Goal: Information Seeking & Learning: Learn about a topic

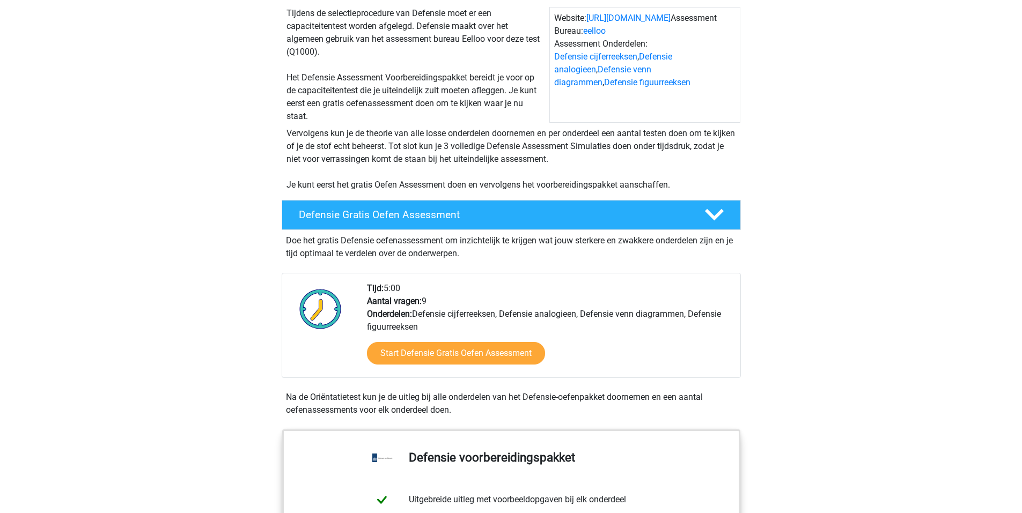
scroll to position [106, 0]
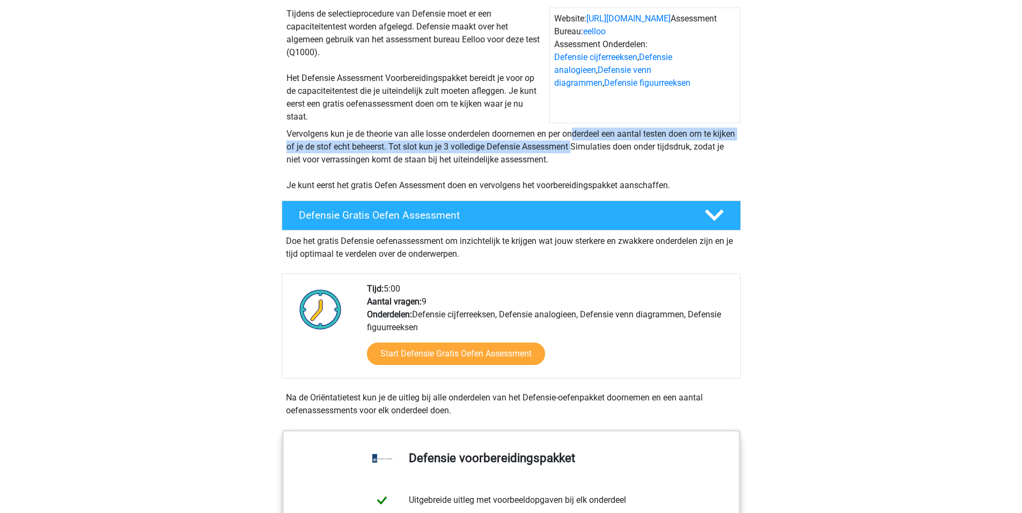
drag, startPoint x: 415, startPoint y: 141, endPoint x: 435, endPoint y: 147, distance: 20.7
click at [432, 146] on div "Vervolgens kun je de theorie van alle losse onderdelen doornemen en per onderde…" at bounding box center [511, 160] width 458 height 64
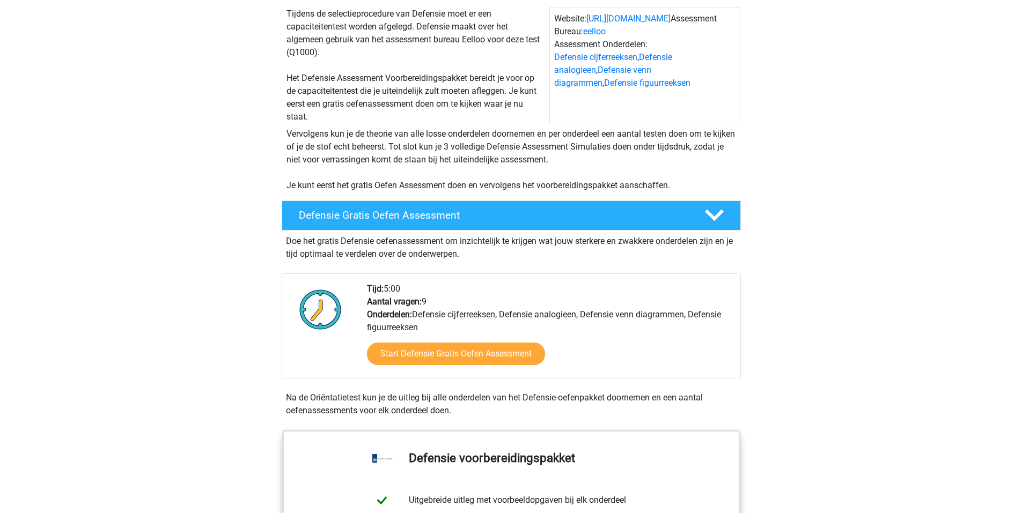
click at [436, 148] on div "Vervolgens kun je de theorie van alle losse onderdelen doornemen en per onderde…" at bounding box center [511, 160] width 458 height 64
click at [507, 223] on div "Defensie Gratis Oefen Assessment" at bounding box center [511, 216] width 459 height 30
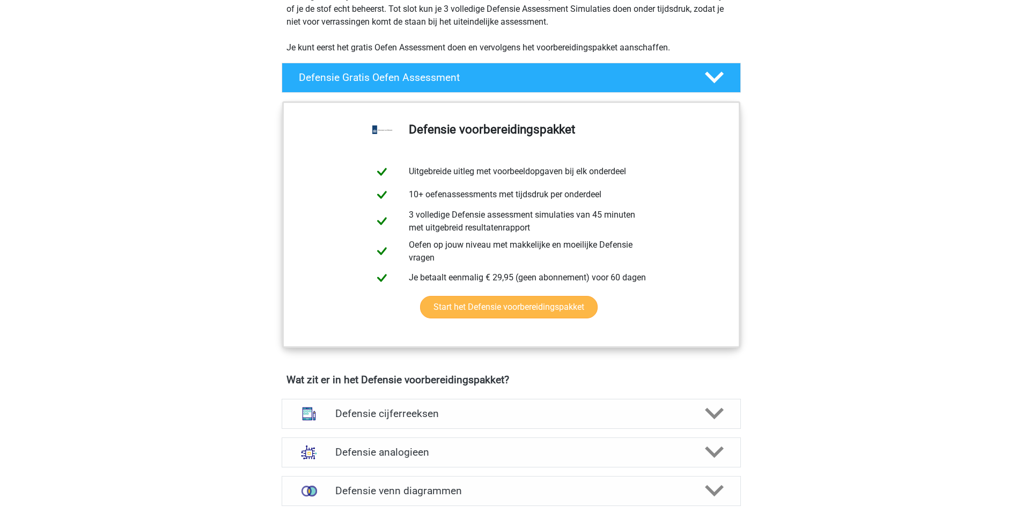
scroll to position [227, 0]
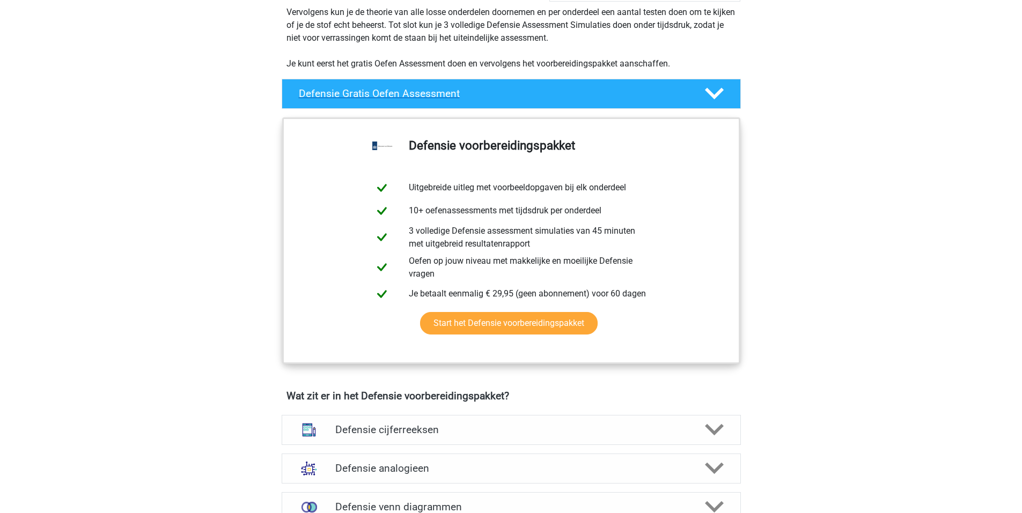
click at [724, 92] on div at bounding box center [713, 93] width 36 height 19
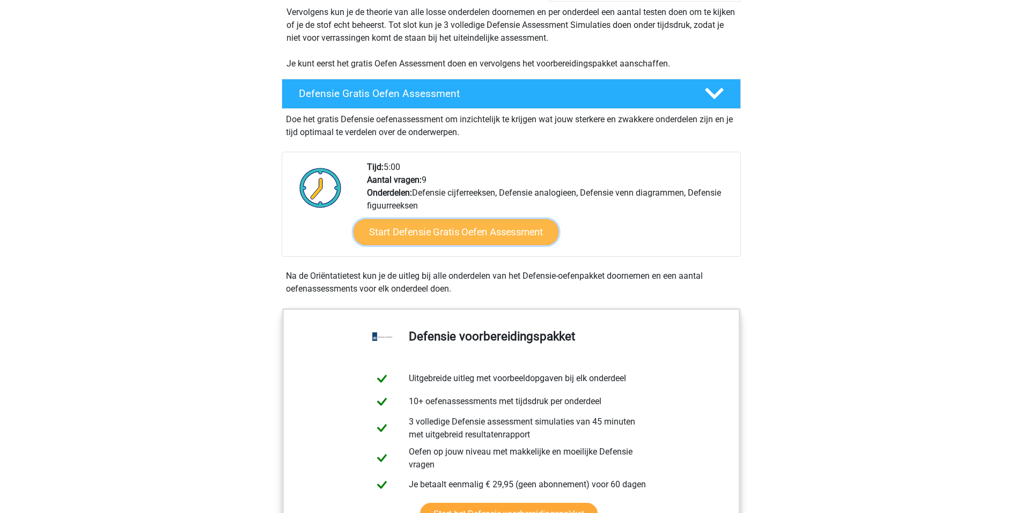
click at [470, 225] on link "Start Defensie Gratis Oefen Assessment" at bounding box center [455, 232] width 205 height 26
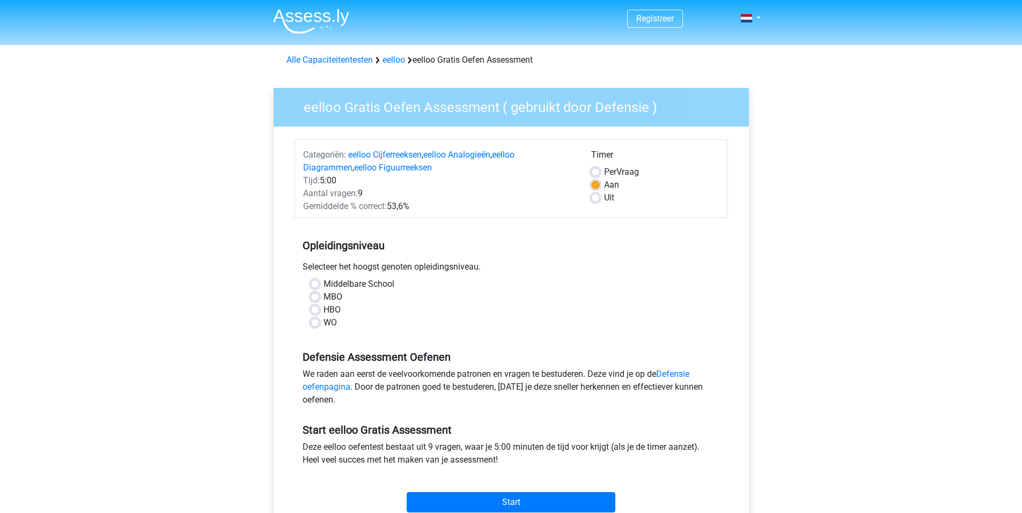
click at [320, 319] on div "WO" at bounding box center [511, 322] width 401 height 13
click at [323, 319] on label "WO" at bounding box center [329, 322] width 13 height 13
click at [318, 319] on input "WO" at bounding box center [315, 321] width 9 height 11
radio input "true"
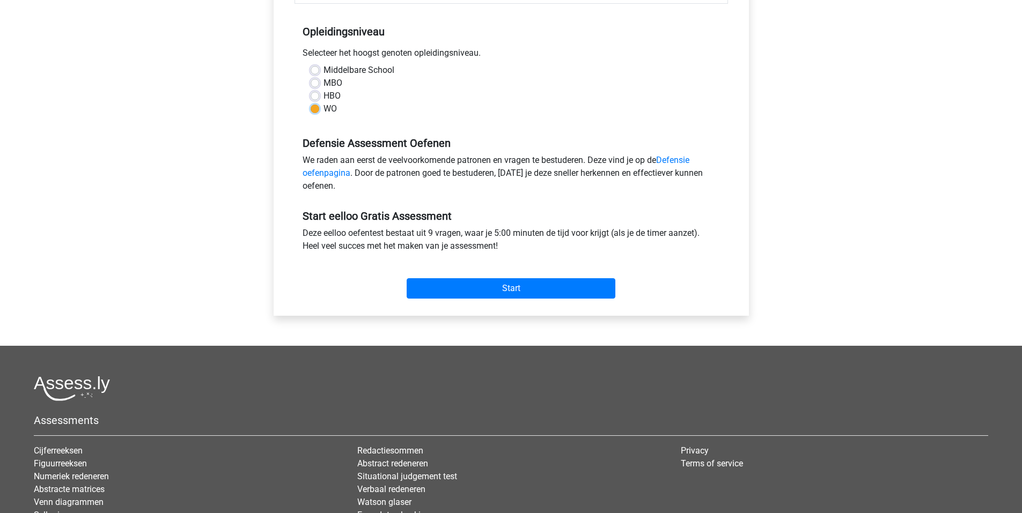
scroll to position [235, 0]
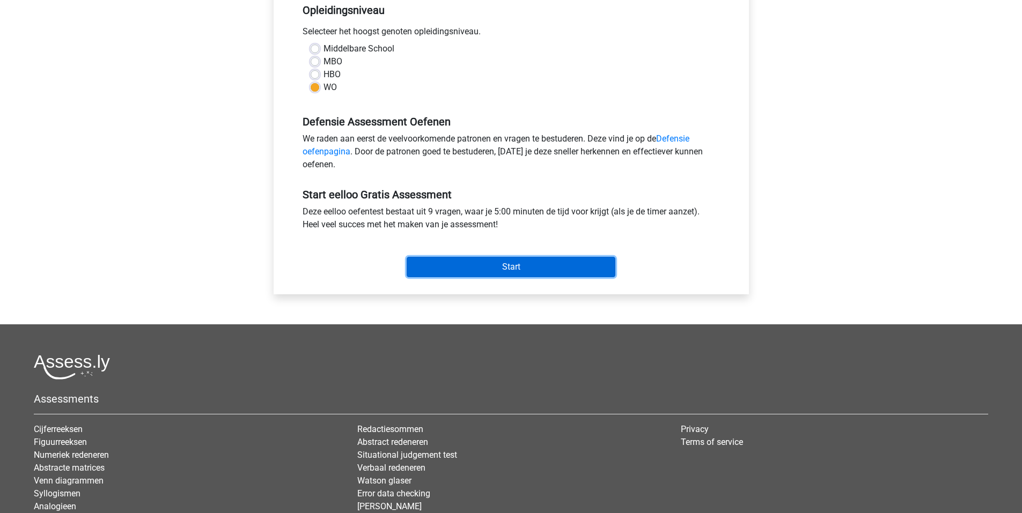
click at [526, 265] on input "Start" at bounding box center [511, 267] width 209 height 20
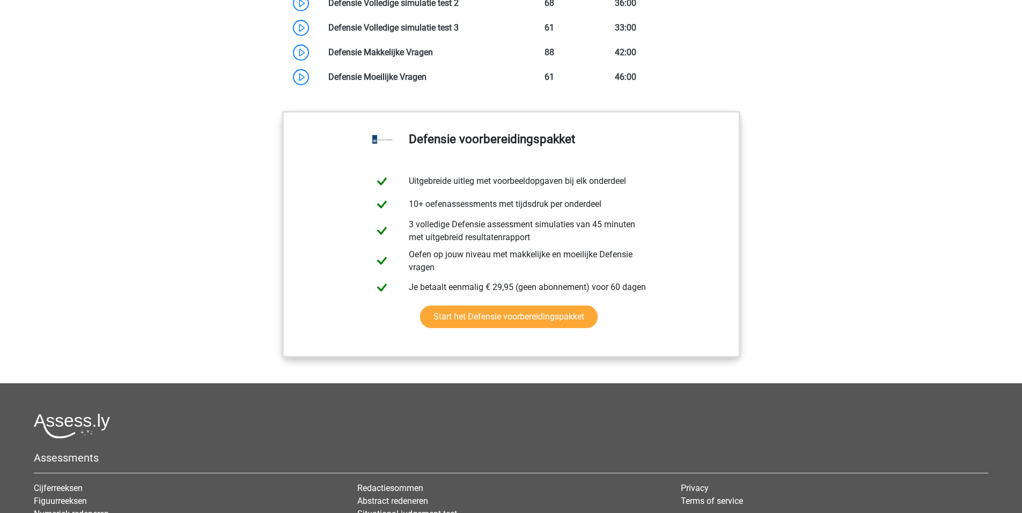
scroll to position [1108, 0]
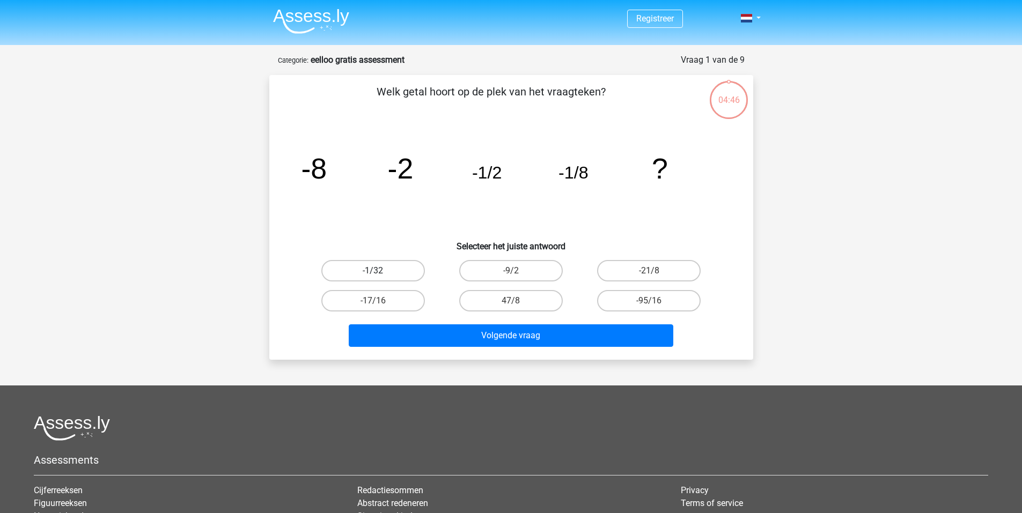
click at [351, 271] on label "-1/32" at bounding box center [373, 270] width 104 height 21
click at [373, 271] on input "-1/32" at bounding box center [376, 274] width 7 height 7
radio input "true"
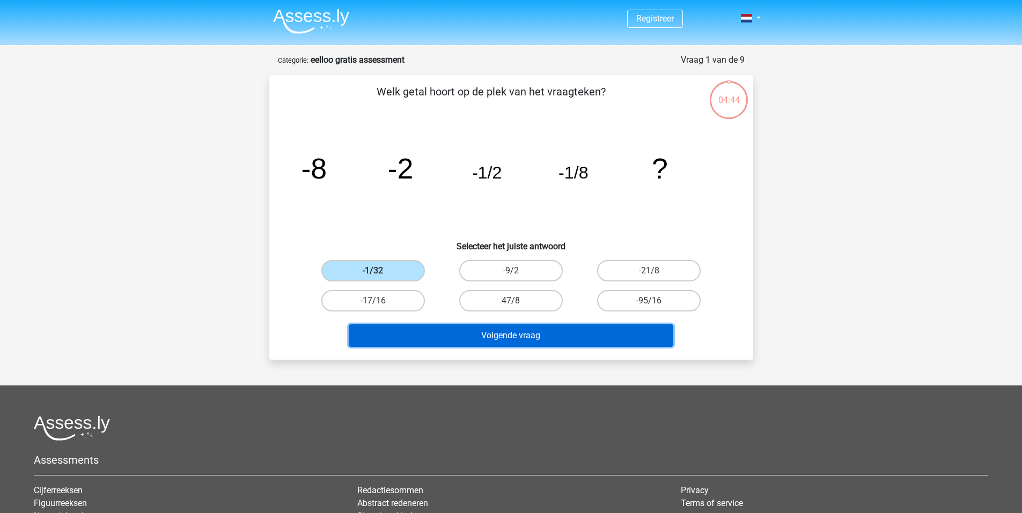
click at [506, 346] on button "Volgende vraag" at bounding box center [511, 336] width 325 height 23
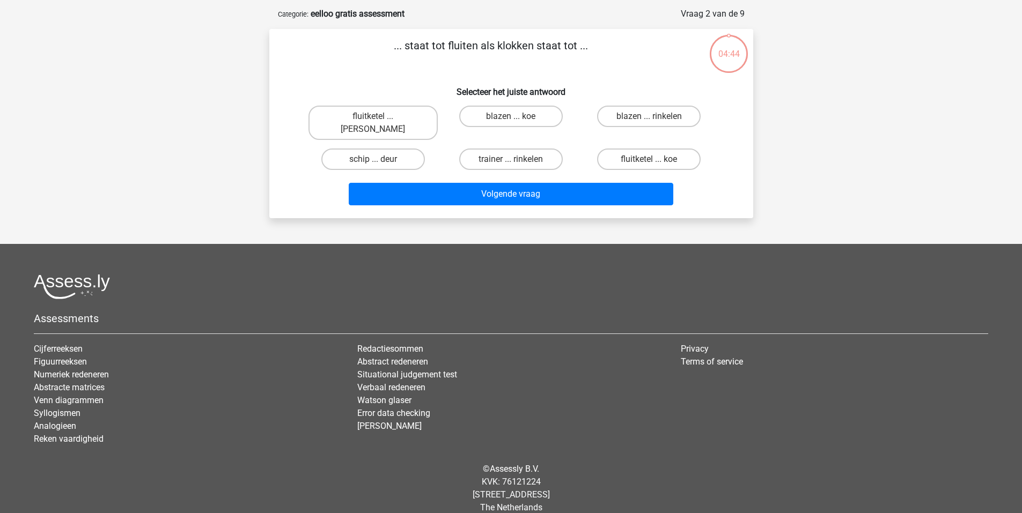
scroll to position [47, 0]
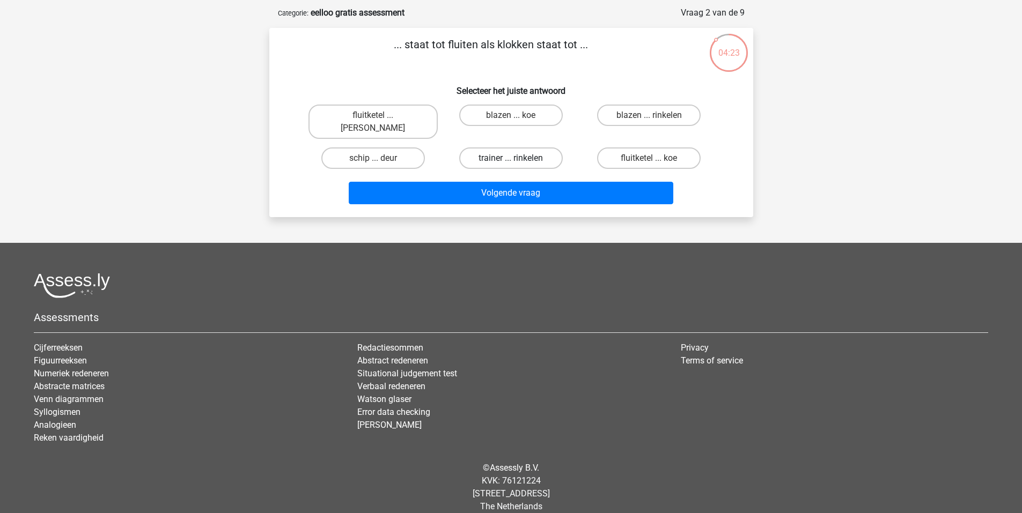
click at [502, 148] on label "trainer ... rinkelen" at bounding box center [511, 158] width 104 height 21
click at [511, 158] on input "trainer ... rinkelen" at bounding box center [514, 161] width 7 height 7
radio input "true"
click at [497, 148] on label "trainer ... rinkelen" at bounding box center [511, 158] width 104 height 21
click at [511, 158] on input "trainer ... rinkelen" at bounding box center [514, 161] width 7 height 7
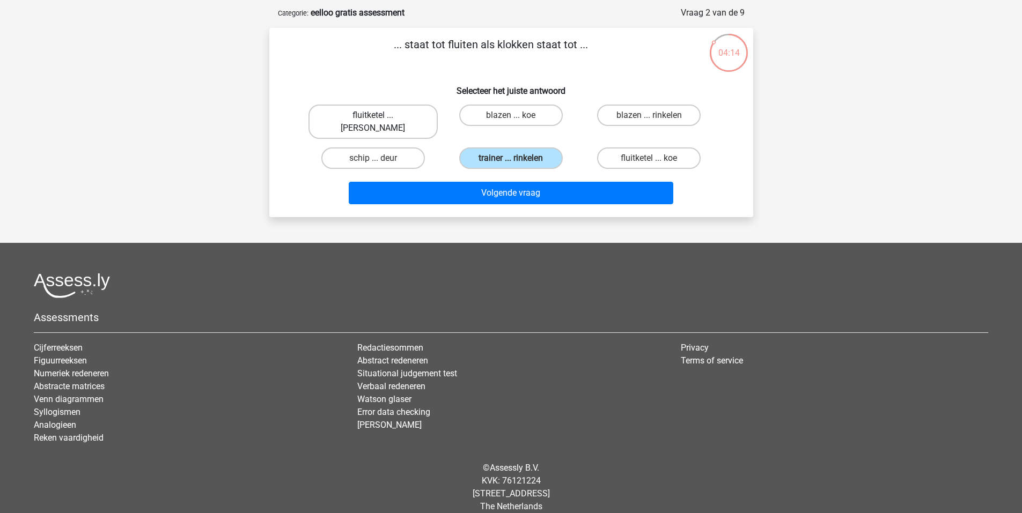
click at [403, 122] on label "fluitketel ... luiden" at bounding box center [372, 122] width 129 height 34
click at [380, 122] on input "fluitketel ... luiden" at bounding box center [376, 118] width 7 height 7
radio input "true"
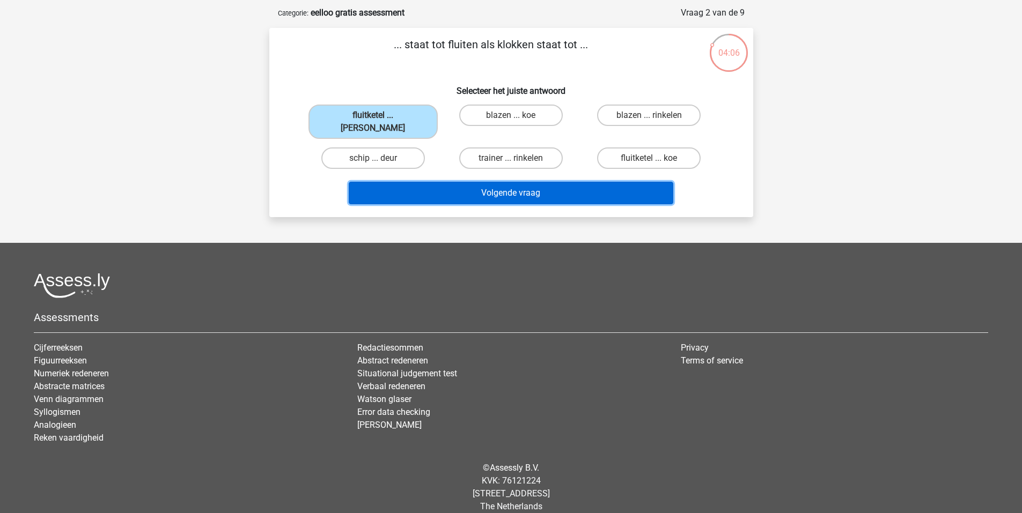
click at [526, 182] on button "Volgende vraag" at bounding box center [511, 193] width 325 height 23
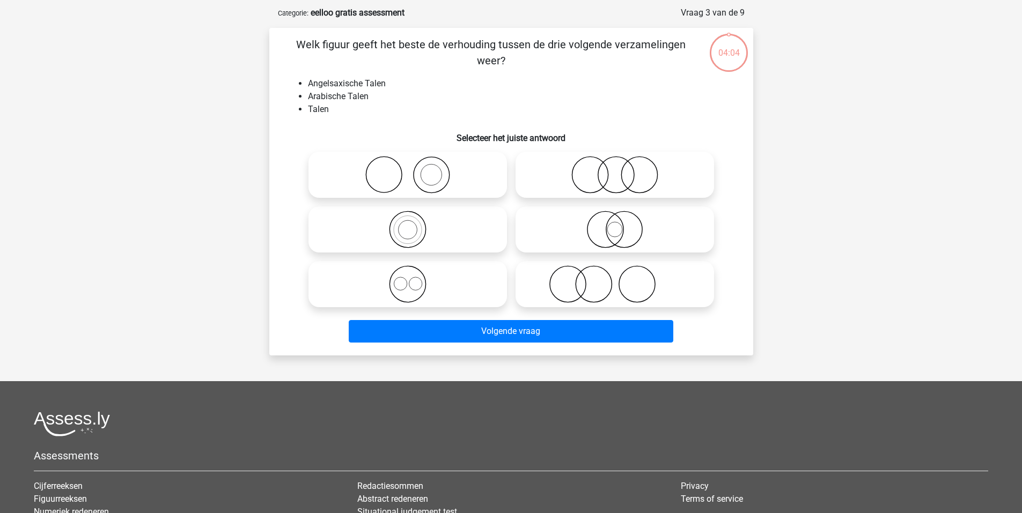
scroll to position [54, 0]
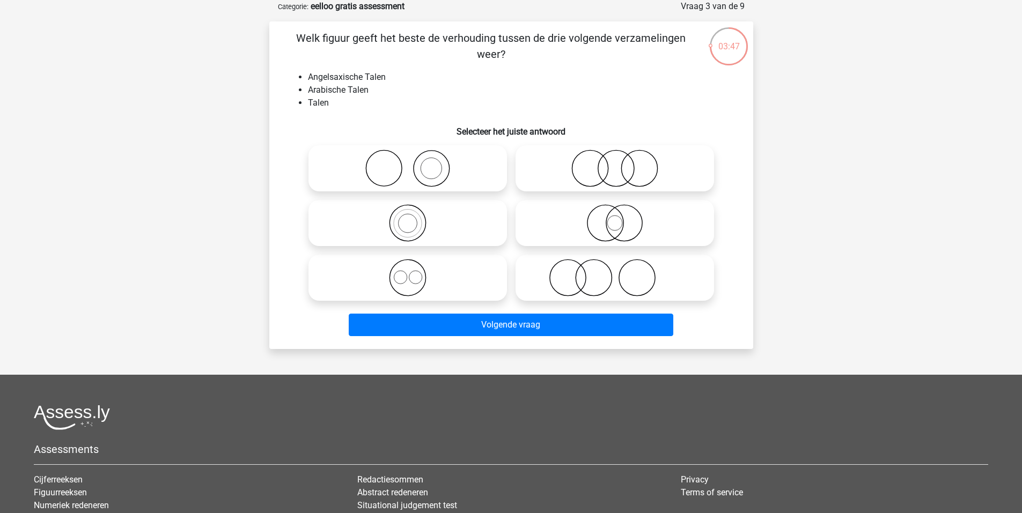
click at [408, 274] on icon at bounding box center [408, 278] width 190 height 38
click at [408, 272] on input "radio" at bounding box center [411, 269] width 7 height 7
radio input "true"
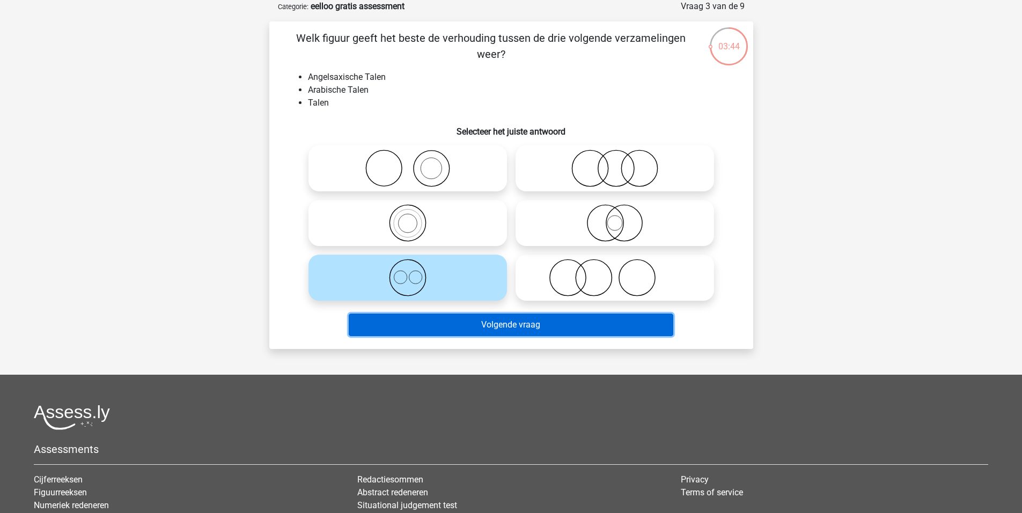
click at [452, 328] on button "Volgende vraag" at bounding box center [511, 325] width 325 height 23
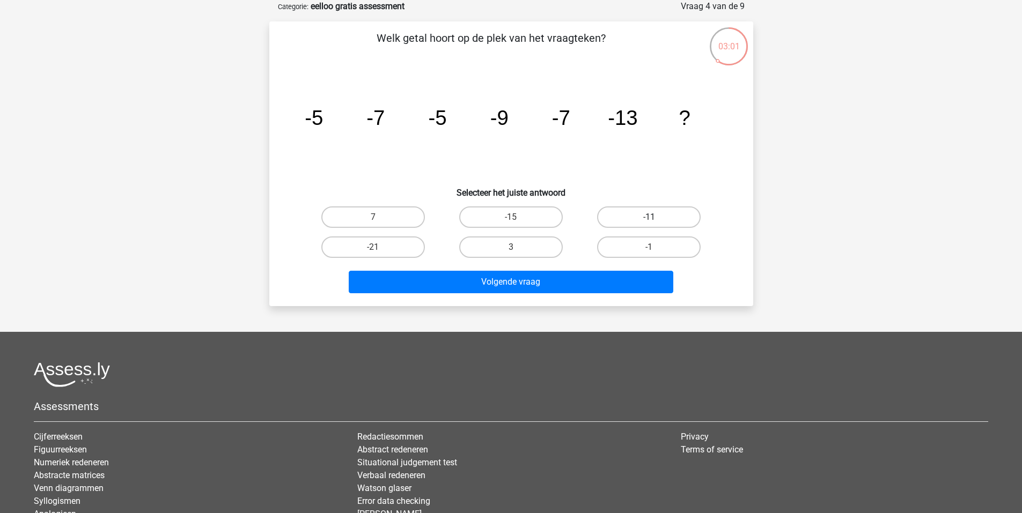
click at [621, 217] on label "-11" at bounding box center [649, 217] width 104 height 21
click at [649, 217] on input "-11" at bounding box center [652, 220] width 7 height 7
radio input "true"
click at [592, 270] on div "Volgende vraag" at bounding box center [510, 279] width 449 height 35
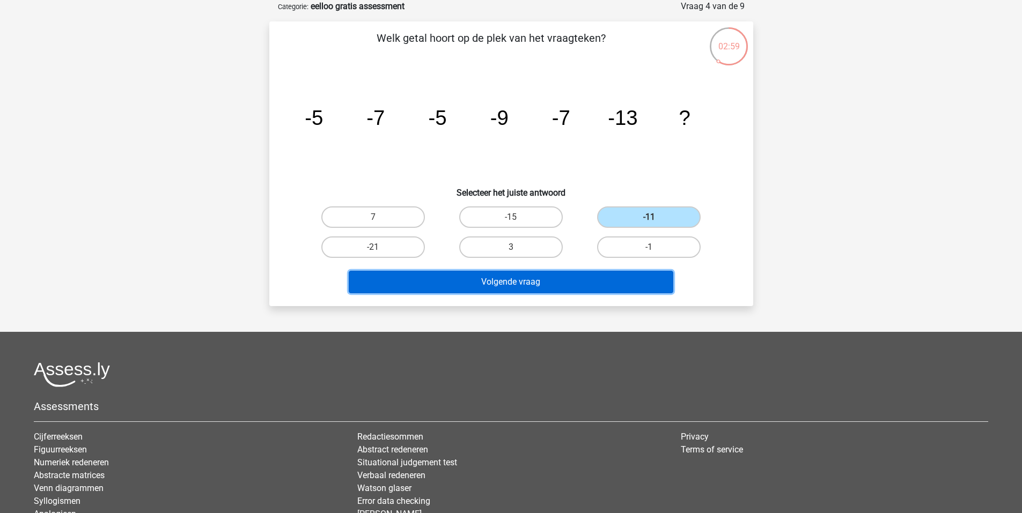
click at [588, 278] on button "Volgende vraag" at bounding box center [511, 282] width 325 height 23
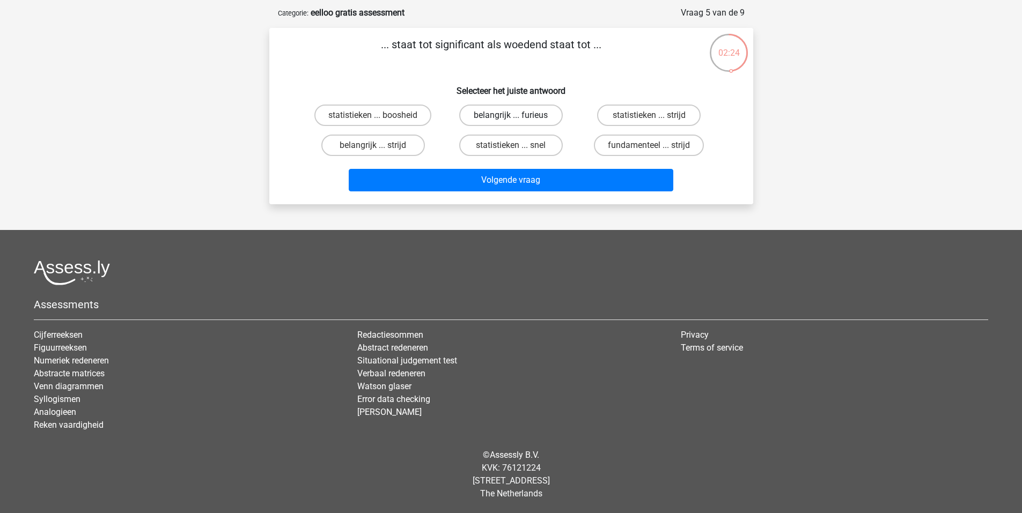
click at [505, 121] on label "belangrijk ... furieus" at bounding box center [511, 115] width 104 height 21
click at [511, 121] on input "belangrijk ... furieus" at bounding box center [514, 118] width 7 height 7
radio input "true"
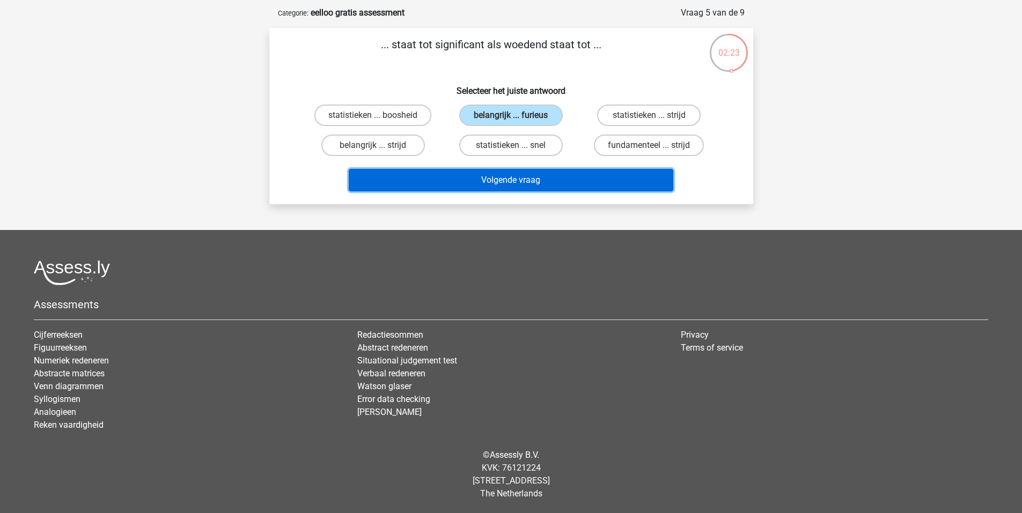
click at [510, 185] on button "Volgende vraag" at bounding box center [511, 180] width 325 height 23
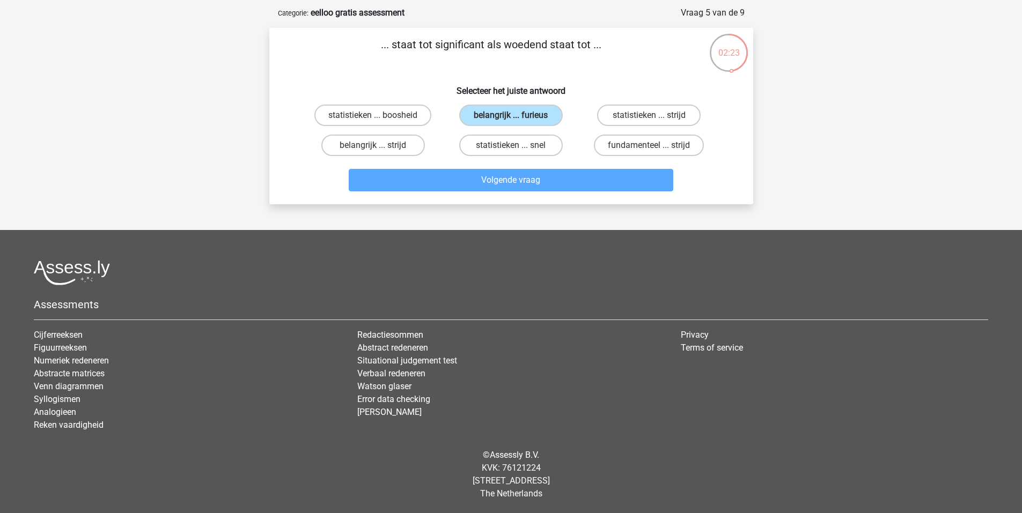
scroll to position [54, 0]
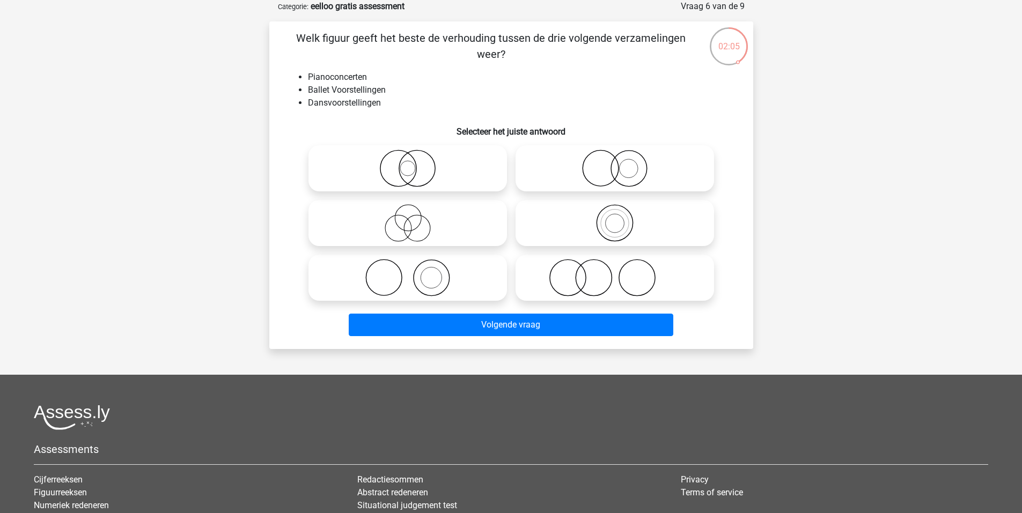
click at [437, 281] on icon at bounding box center [408, 278] width 190 height 38
click at [415, 272] on input "radio" at bounding box center [411, 269] width 7 height 7
radio input "true"
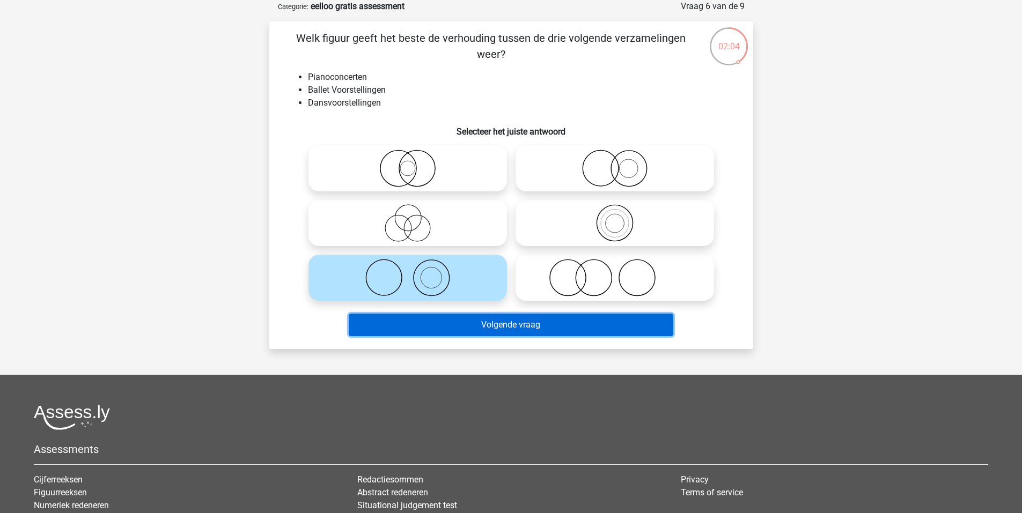
click at [487, 333] on button "Volgende vraag" at bounding box center [511, 325] width 325 height 23
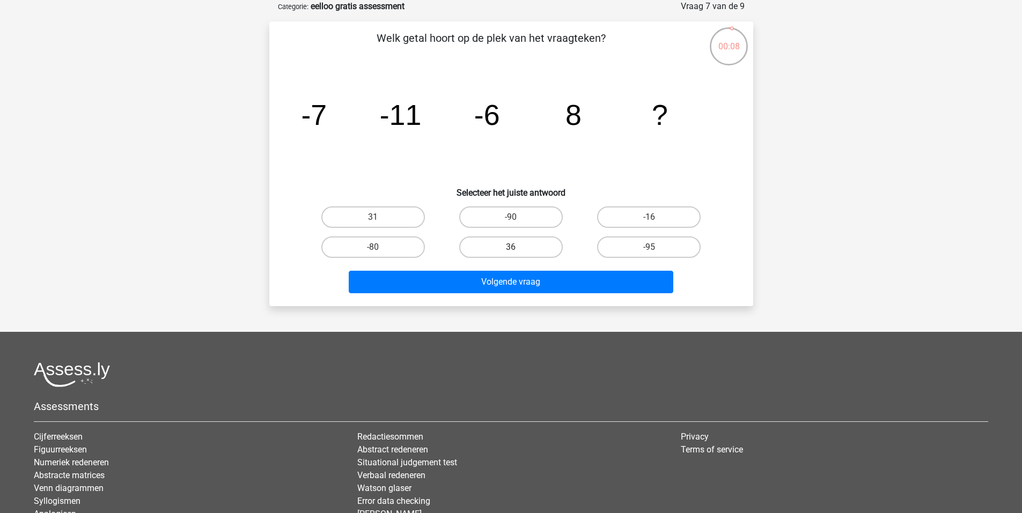
click at [488, 244] on label "36" at bounding box center [511, 247] width 104 height 21
click at [511, 247] on input "36" at bounding box center [514, 250] width 7 height 7
radio input "true"
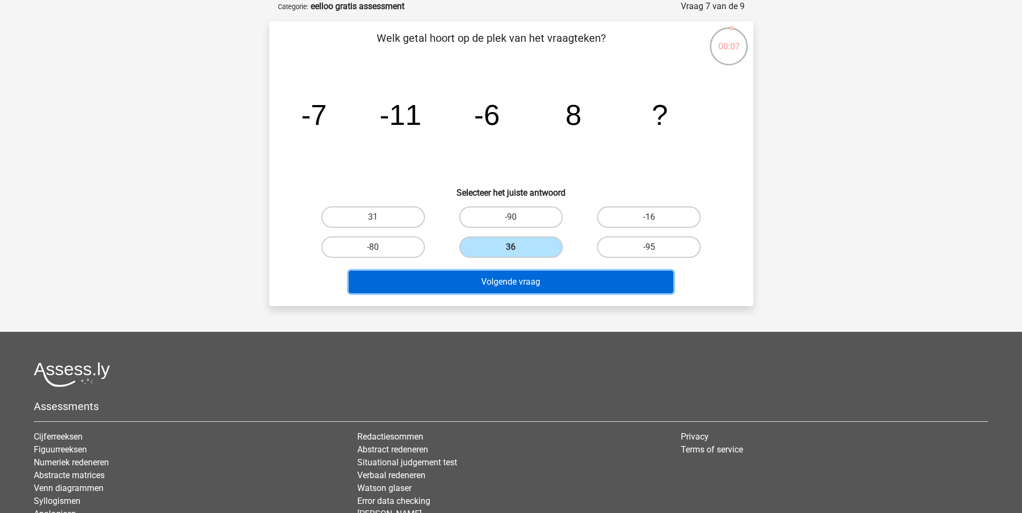
click at [518, 291] on button "Volgende vraag" at bounding box center [511, 282] width 325 height 23
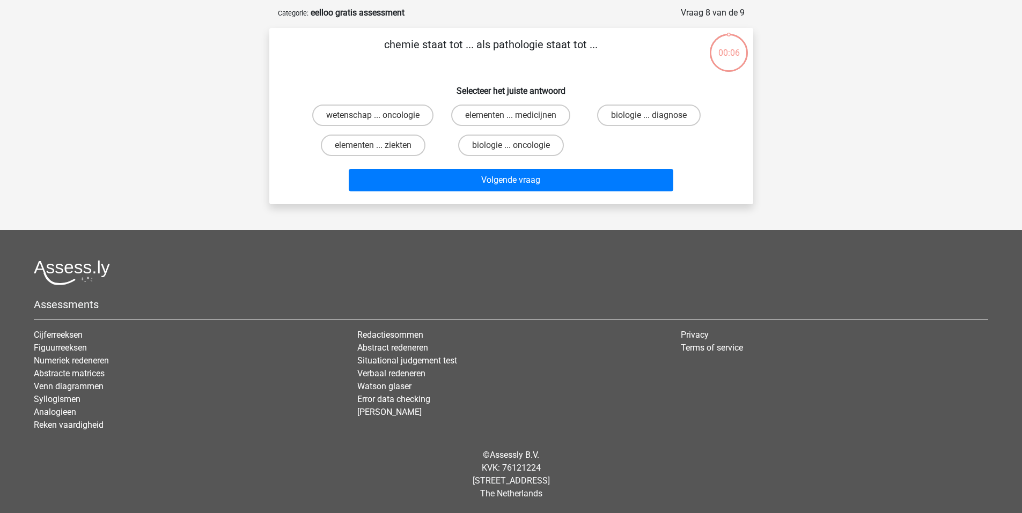
scroll to position [47, 0]
click at [478, 116] on label "elementen ... medicijnen" at bounding box center [510, 115] width 119 height 21
click at [511, 116] on input "elementen ... medicijnen" at bounding box center [514, 118] width 7 height 7
radio input "true"
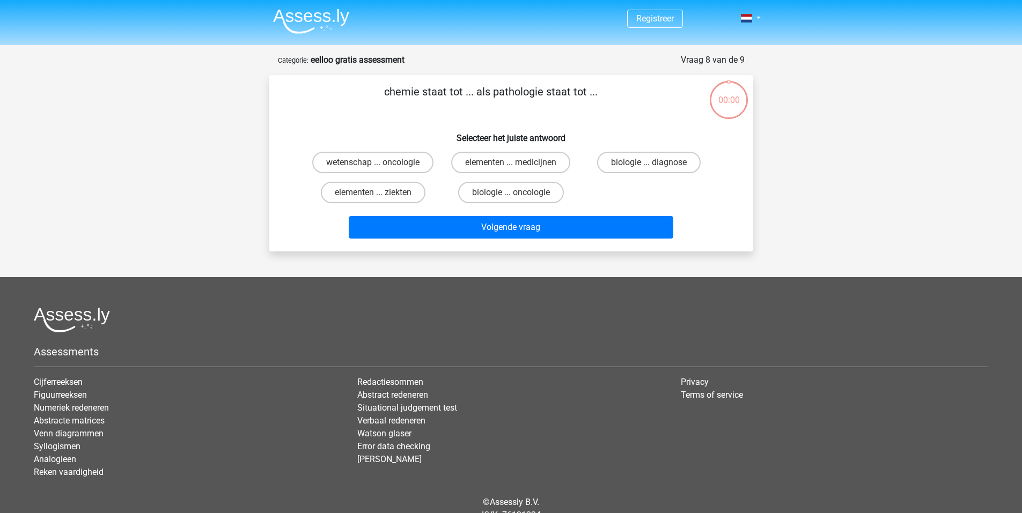
scroll to position [47, 0]
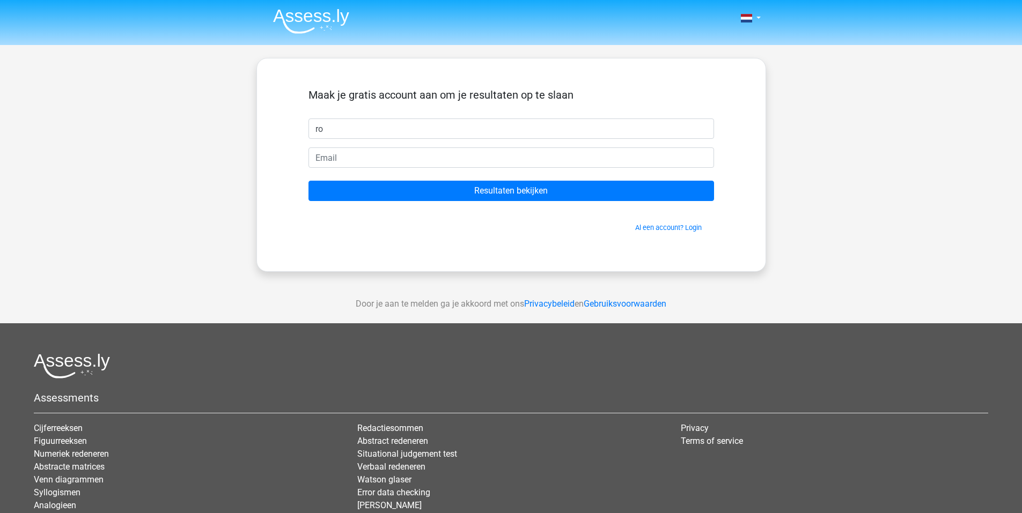
type input "r"
type input "henkie"
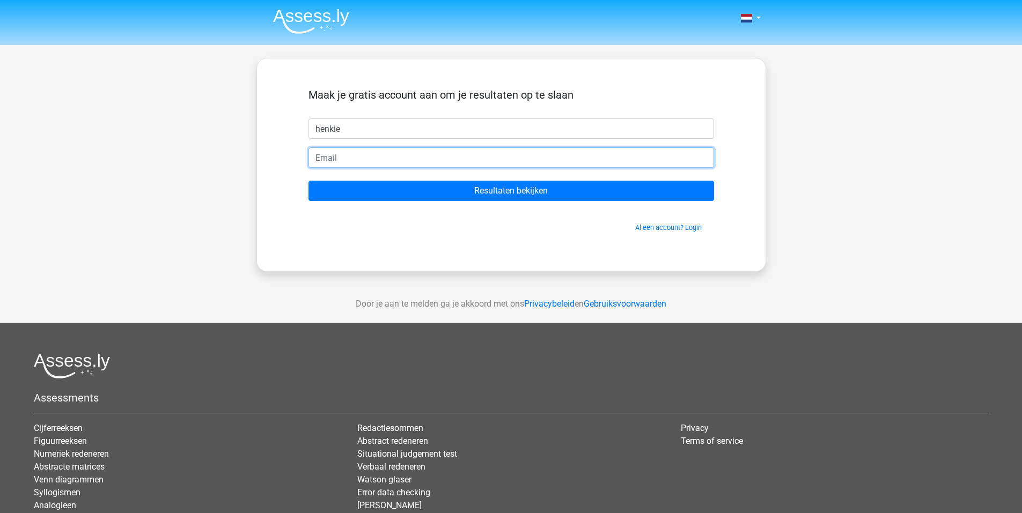
paste input "[EMAIL_ADDRESS][DOMAIN_NAME]"
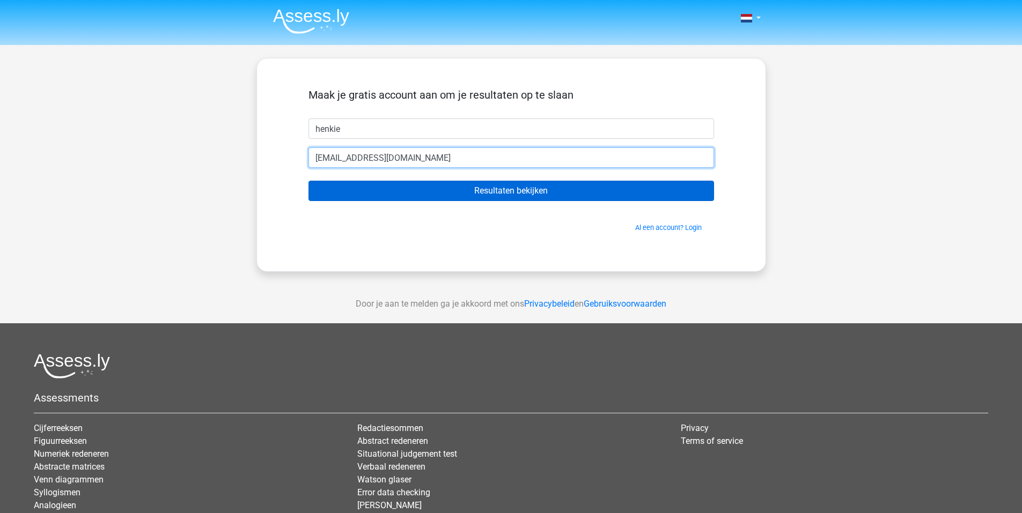
type input "[EMAIL_ADDRESS][DOMAIN_NAME]"
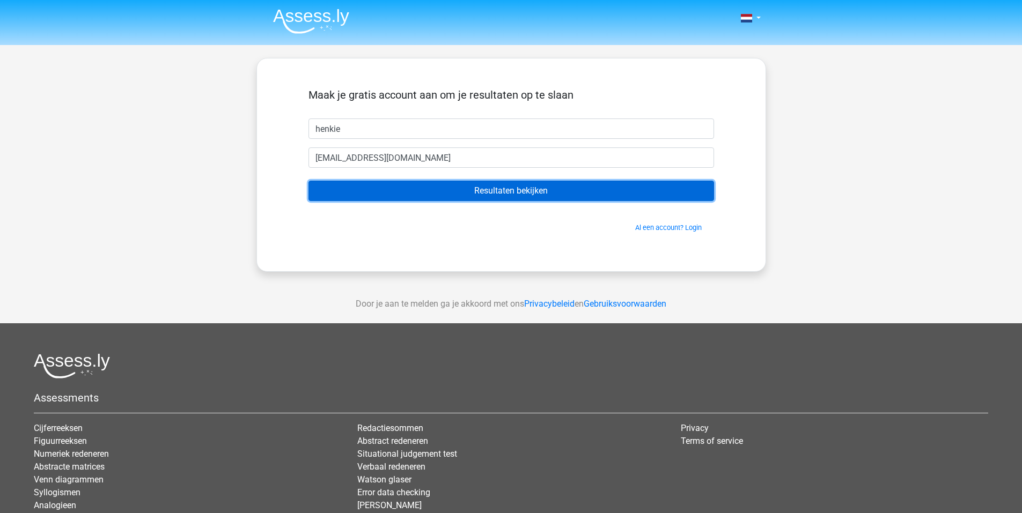
click at [497, 189] on input "Resultaten bekijken" at bounding box center [510, 191] width 405 height 20
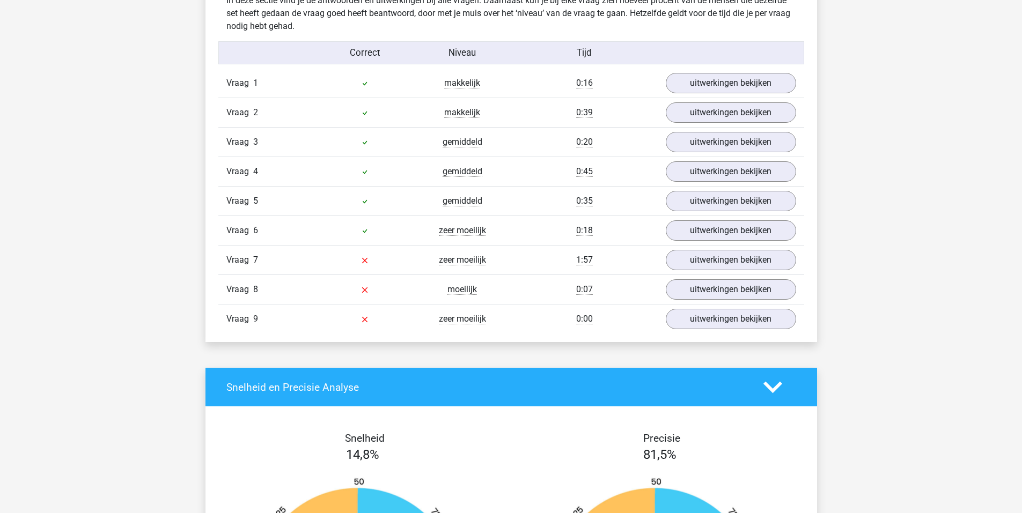
scroll to position [1157, 0]
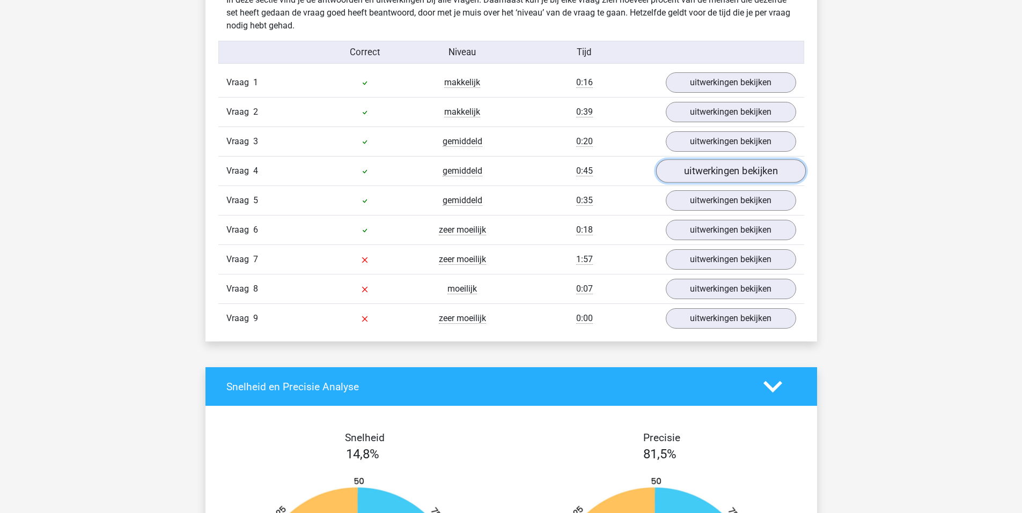
click at [691, 178] on link "uitwerkingen bekijken" at bounding box center [730, 172] width 150 height 24
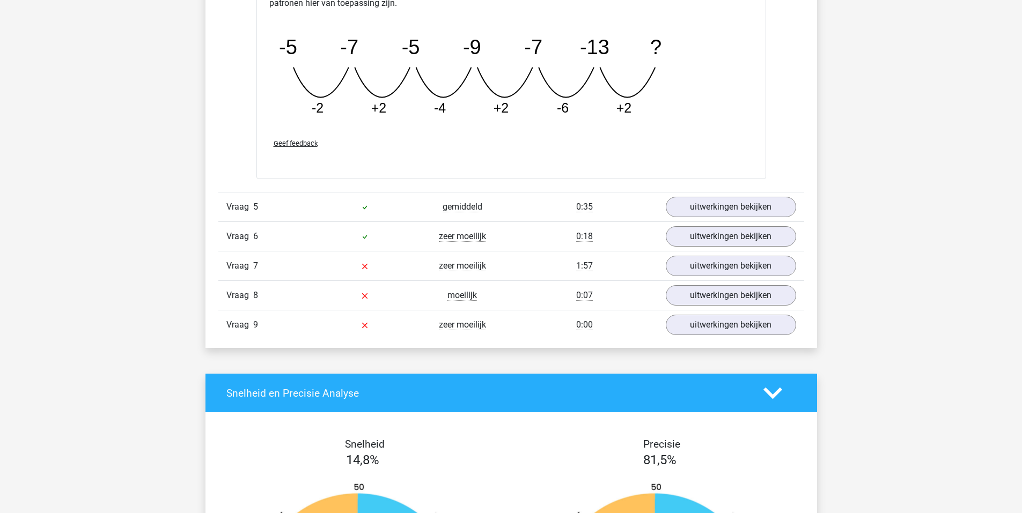
scroll to position [1645, 0]
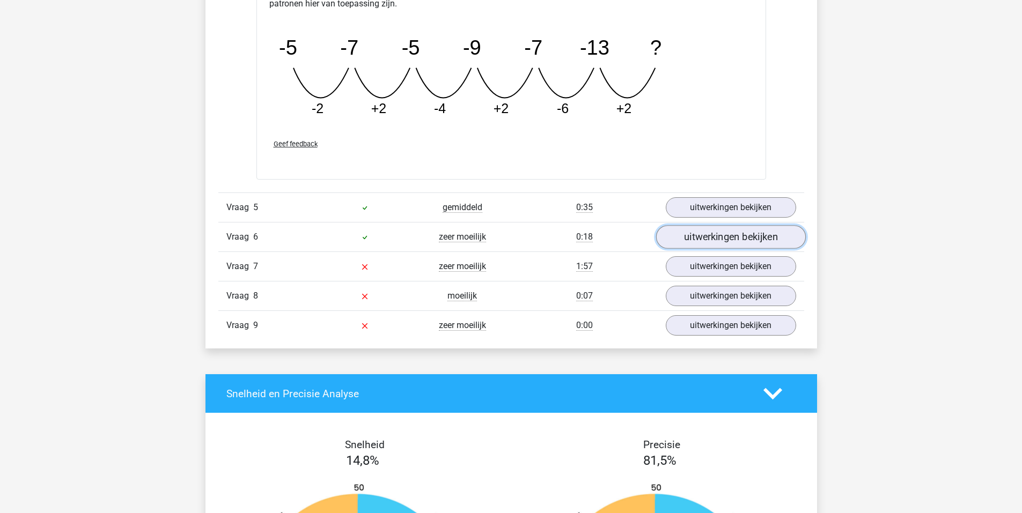
click at [705, 239] on link "uitwerkingen bekijken" at bounding box center [730, 237] width 150 height 24
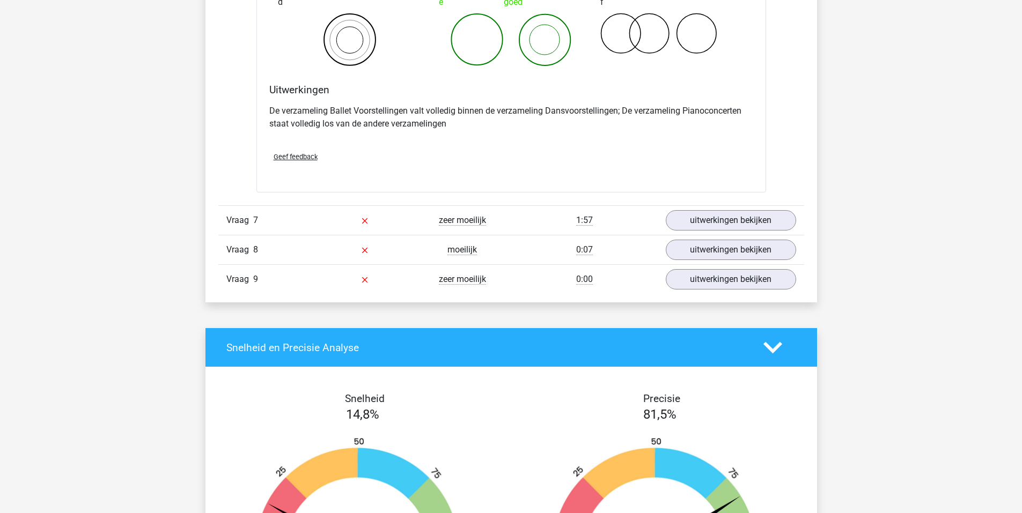
scroll to position [2121, 0]
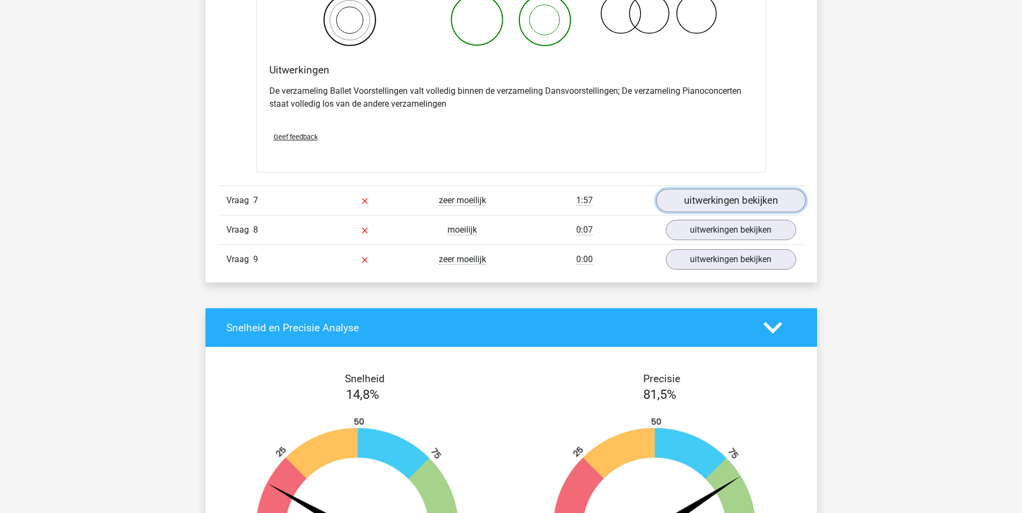
click at [707, 204] on link "uitwerkingen bekijken" at bounding box center [730, 201] width 150 height 24
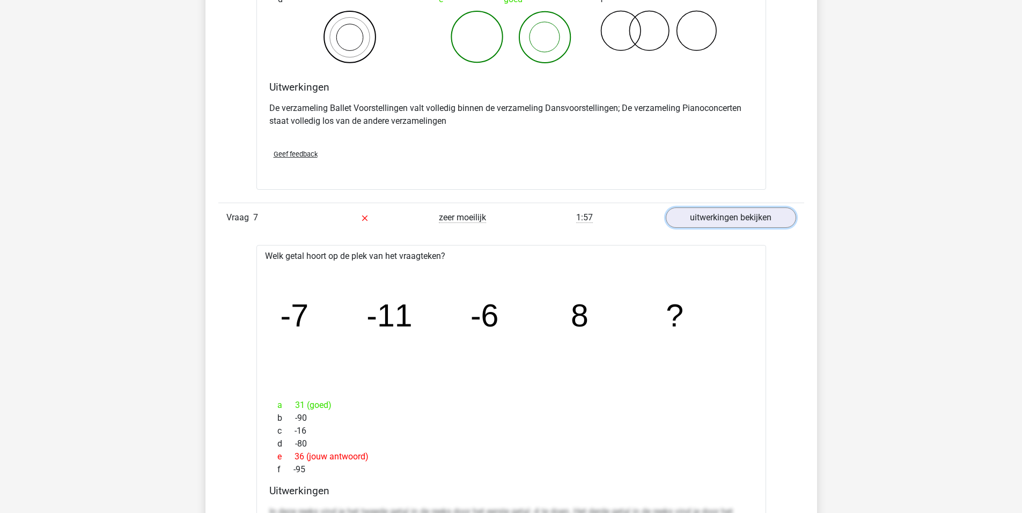
scroll to position [2103, 0]
drag, startPoint x: 237, startPoint y: 275, endPoint x: 261, endPoint y: 298, distance: 33.0
click at [258, 295] on div "Vraag 1 makkelijk 0:16 uitwerkingen bekijken Welk getal hoort op de plek van he…" at bounding box center [511, 33] width 570 height 1823
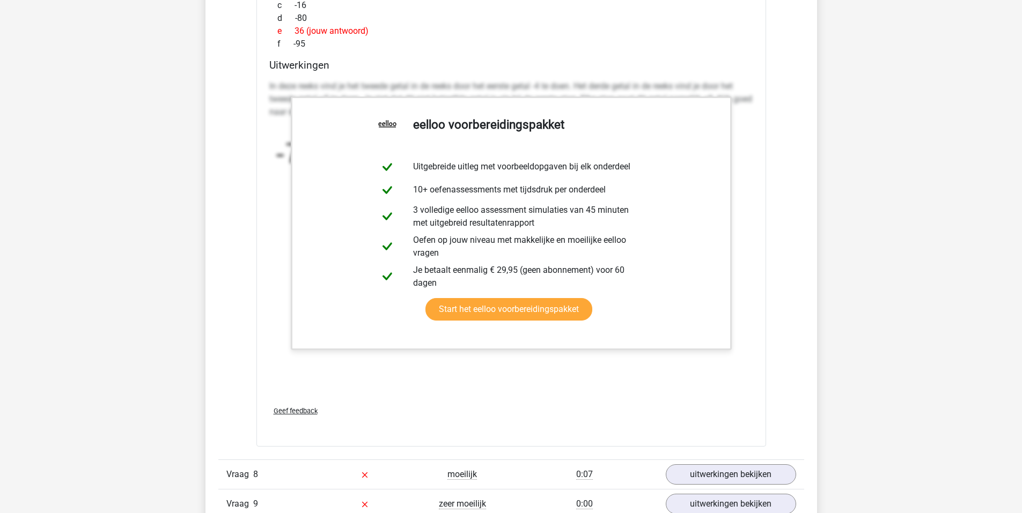
scroll to position [2527, 0]
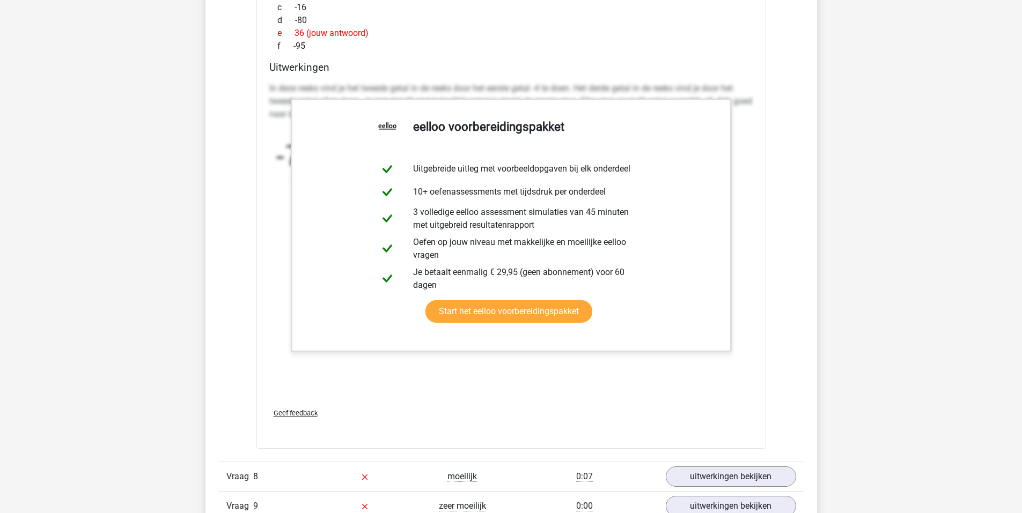
click at [714, 477] on link "uitwerkingen bekijken" at bounding box center [730, 477] width 150 height 24
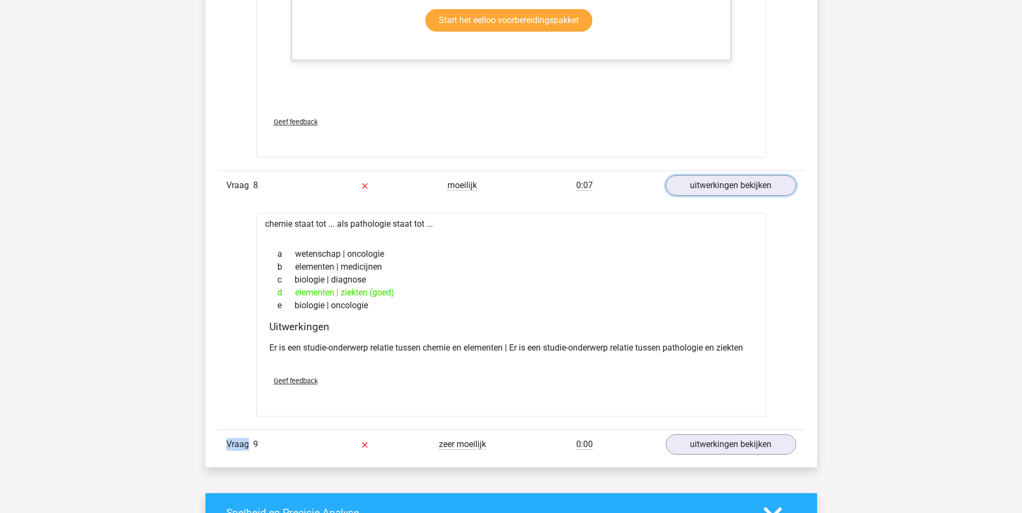
scroll to position [2818, 0]
click at [703, 440] on link "uitwerkingen bekijken" at bounding box center [730, 446] width 150 height 24
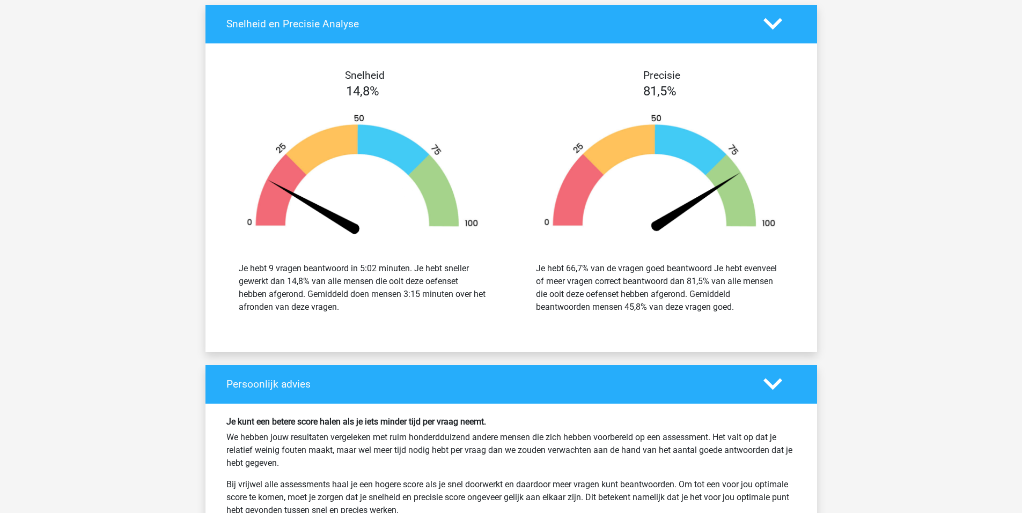
scroll to position [3955, 0]
